Goal: Task Accomplishment & Management: Manage account settings

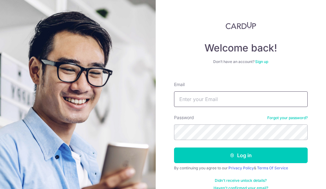
click at [199, 97] on input "Email" at bounding box center [241, 99] width 134 height 16
type input "[EMAIL_ADDRESS][DOMAIN_NAME]"
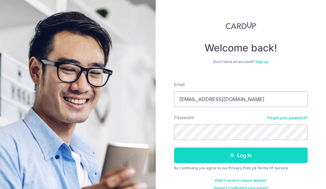
click at [263, 155] on button "Log in" at bounding box center [241, 155] width 134 height 16
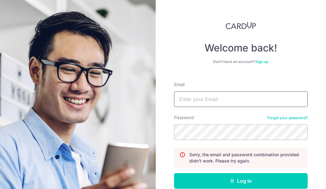
click at [197, 98] on input "Email" at bounding box center [241, 99] width 134 height 16
type input "amit_raheja@edwards.com"
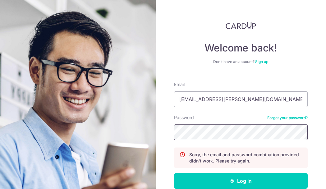
click at [174, 173] on button "Log in" at bounding box center [241, 181] width 134 height 16
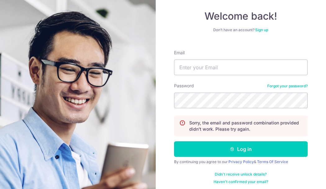
scroll to position [35, 0]
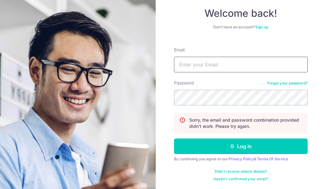
click at [220, 67] on input "Email" at bounding box center [241, 65] width 134 height 16
type input "[EMAIL_ADDRESS][DOMAIN_NAME]"
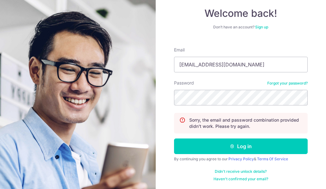
click at [278, 82] on link "Forgot your password?" at bounding box center [288, 83] width 40 height 5
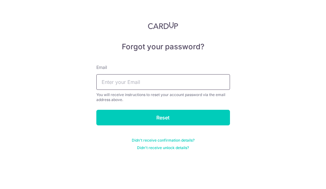
click at [108, 82] on input "text" at bounding box center [163, 82] width 134 height 16
type input "amit_raheja@edwards.com"
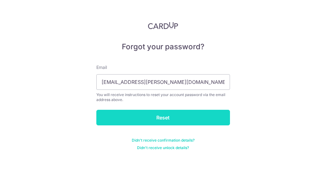
click at [164, 118] on input "Reset" at bounding box center [163, 118] width 134 height 16
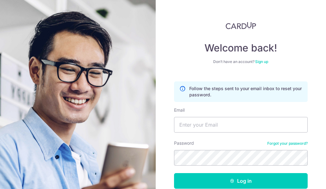
click at [295, 67] on div "Welcome back! Don’t have an account? Sign up Follow the steps sent to your emai…" at bounding box center [241, 119] width 134 height 194
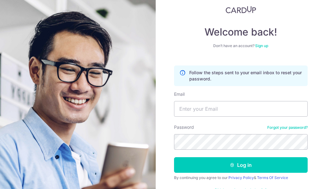
scroll to position [31, 0]
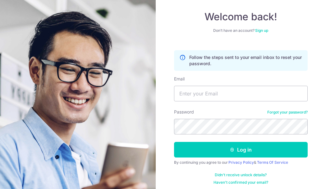
click at [227, 15] on h4 "Welcome back!" at bounding box center [241, 17] width 134 height 12
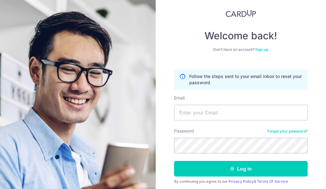
scroll to position [0, 0]
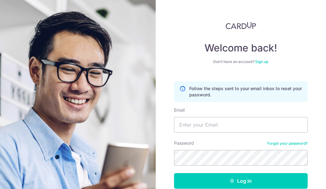
click at [241, 25] on img at bounding box center [241, 25] width 30 height 7
